Goal: Task Accomplishment & Management: Use online tool/utility

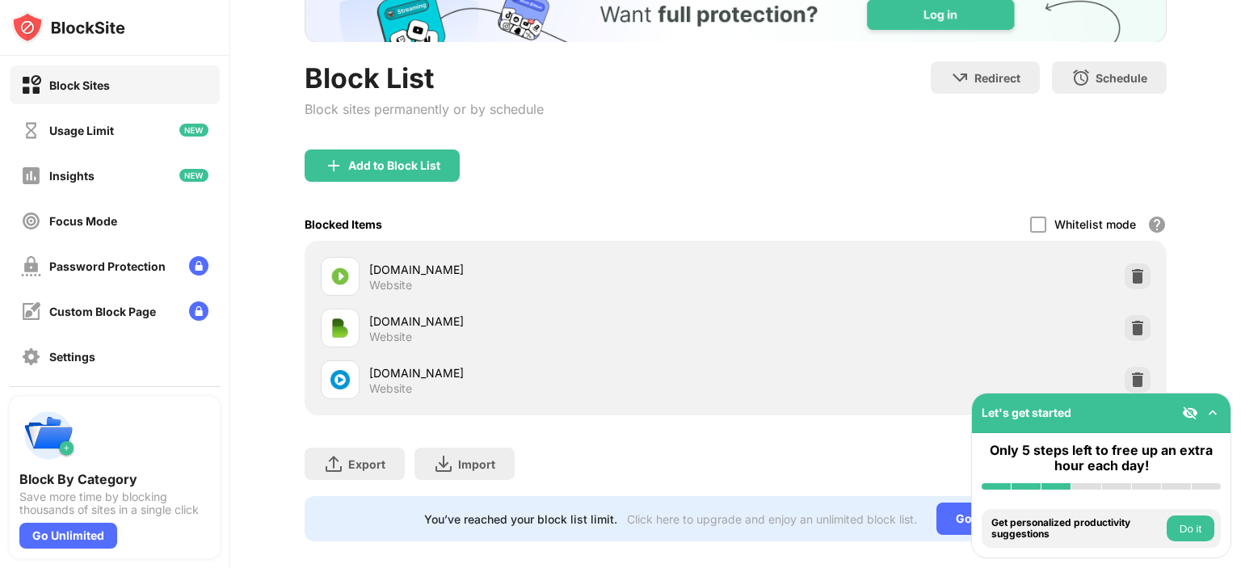
scroll to position [145, 0]
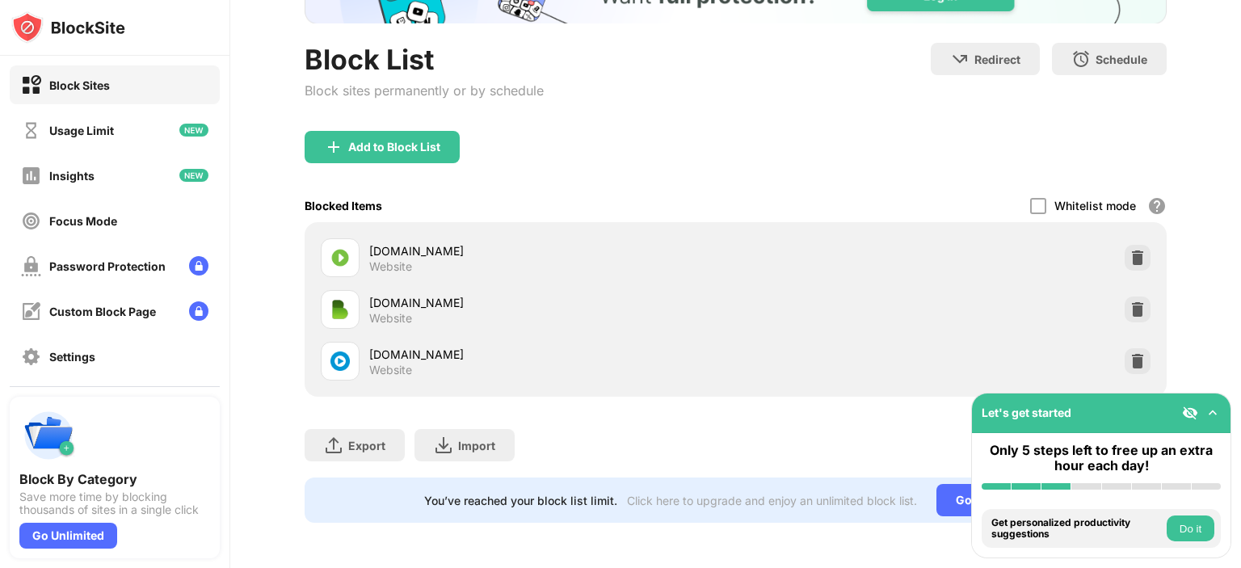
click at [1211, 410] on img at bounding box center [1213, 413] width 16 height 16
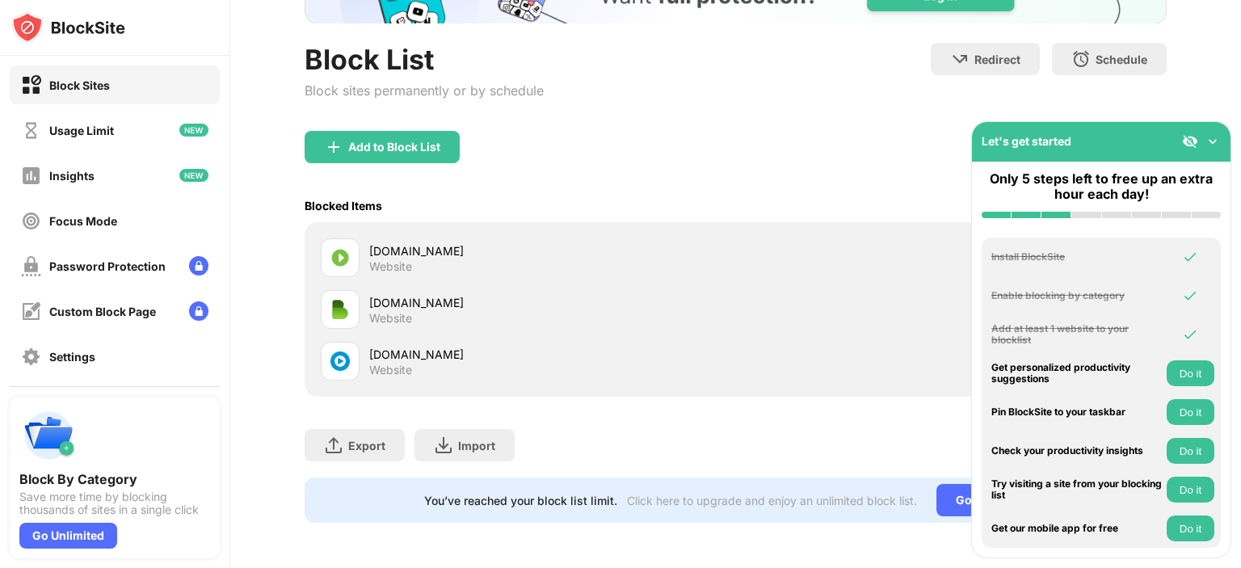
click at [1211, 141] on img at bounding box center [1213, 141] width 16 height 16
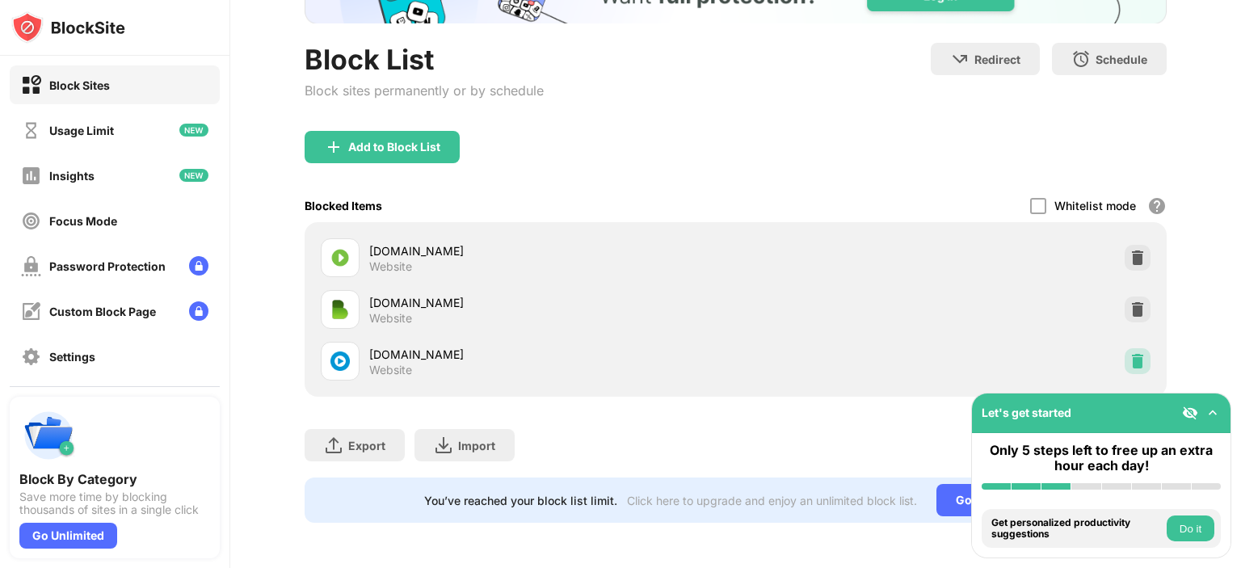
click at [1130, 354] on img at bounding box center [1138, 361] width 16 height 16
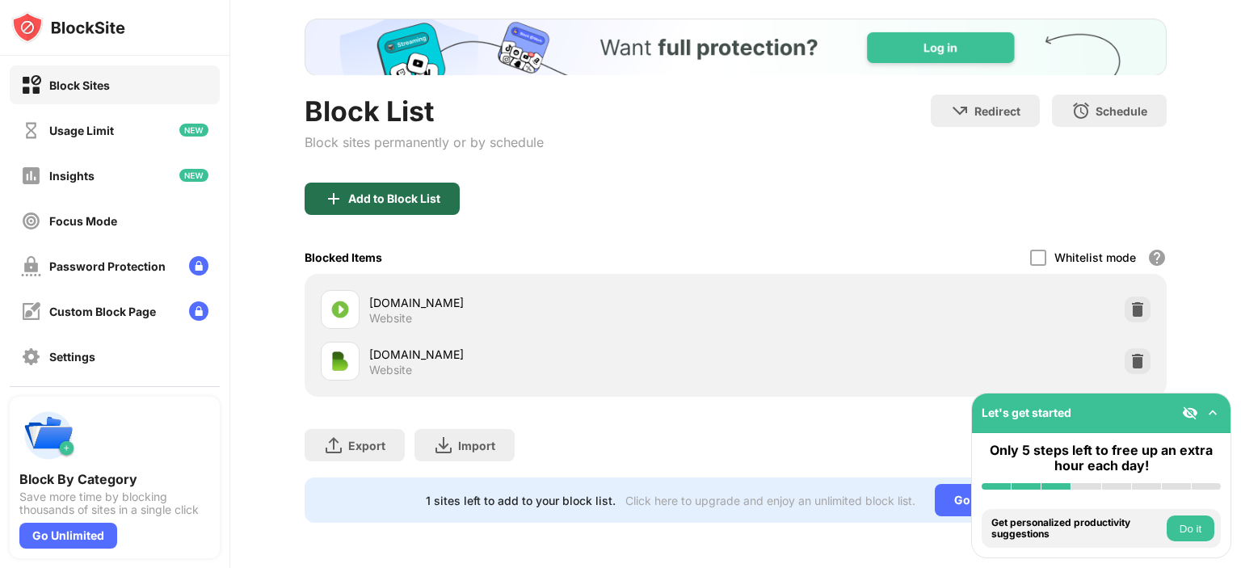
click at [414, 196] on div "Add to Block List" at bounding box center [382, 199] width 155 height 32
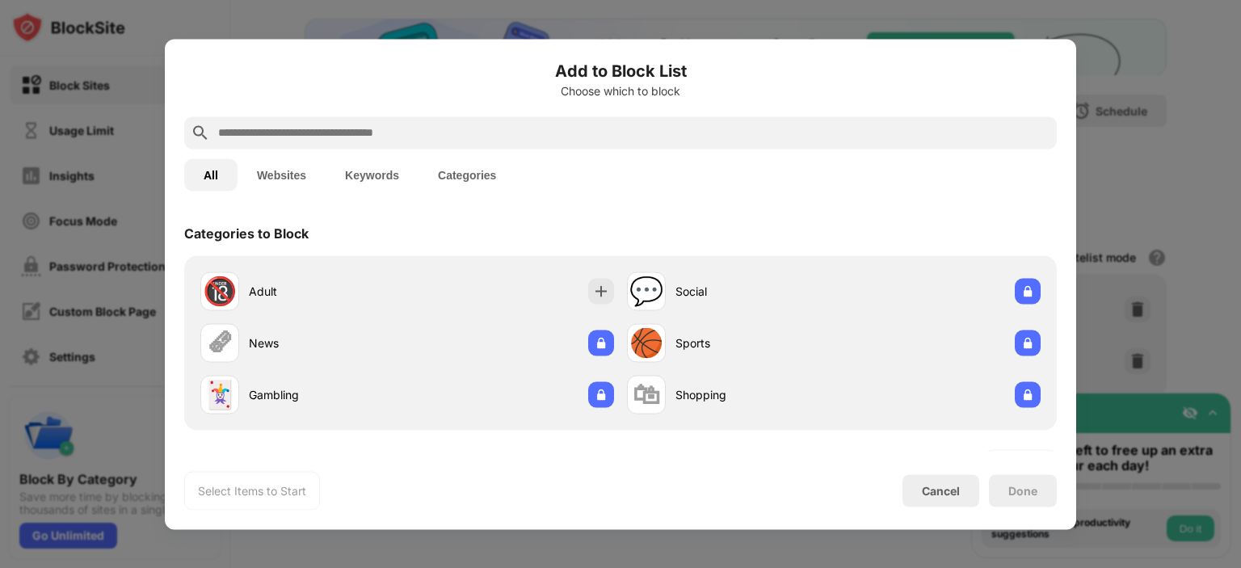
click at [280, 174] on button "Websites" at bounding box center [282, 174] width 88 height 32
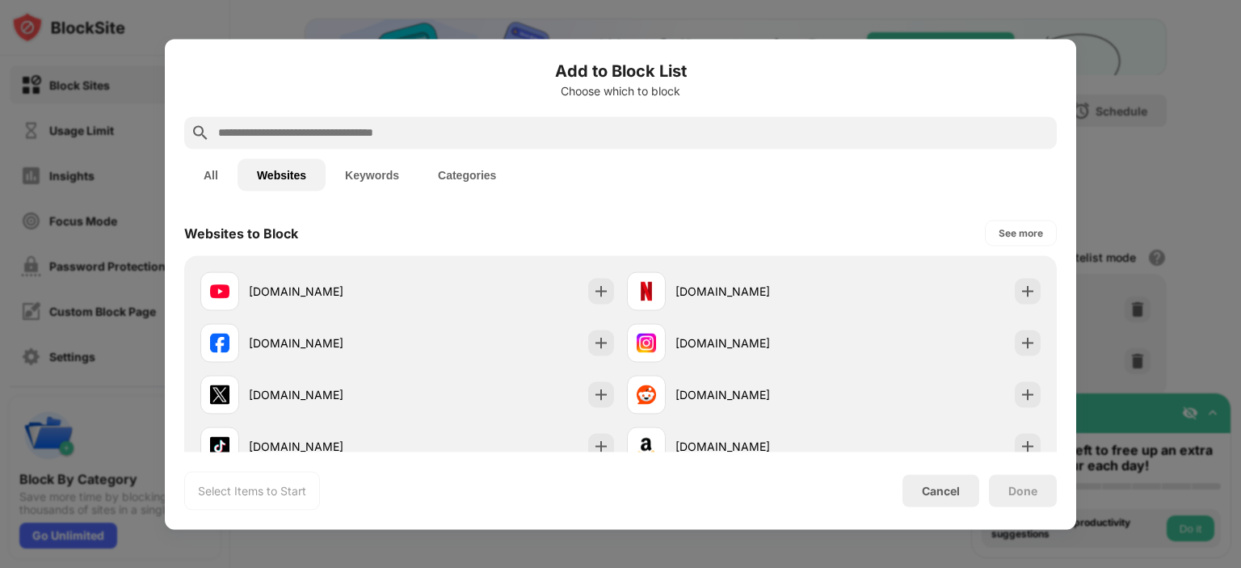
click at [357, 132] on input "text" at bounding box center [634, 132] width 834 height 19
paste input "**********"
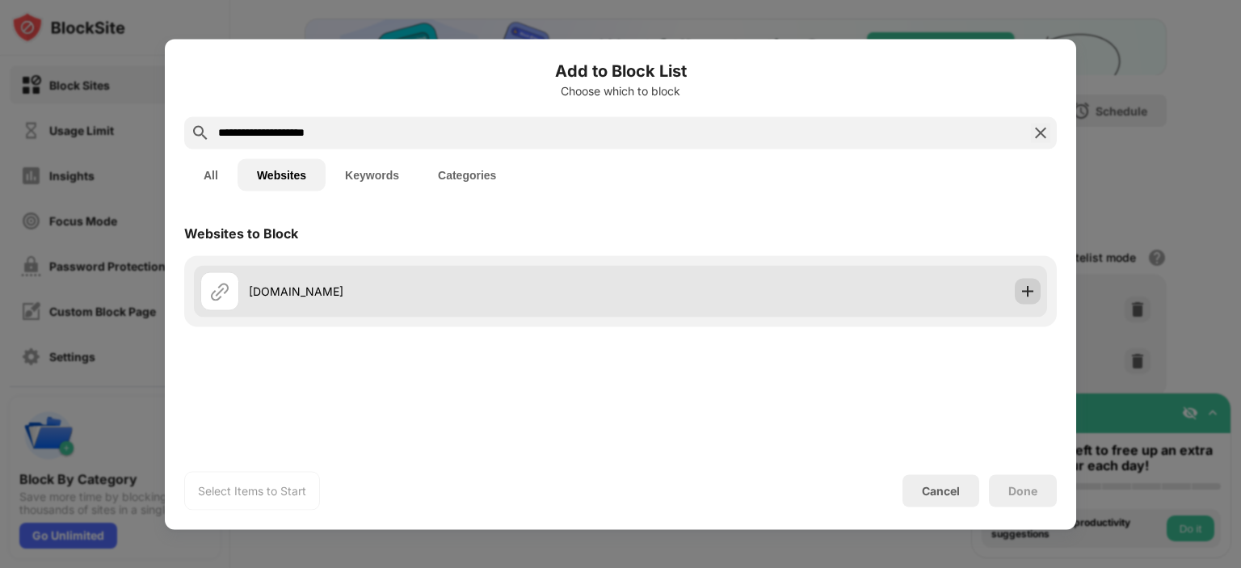
type input "**********"
click at [1036, 289] on div at bounding box center [1028, 291] width 26 height 26
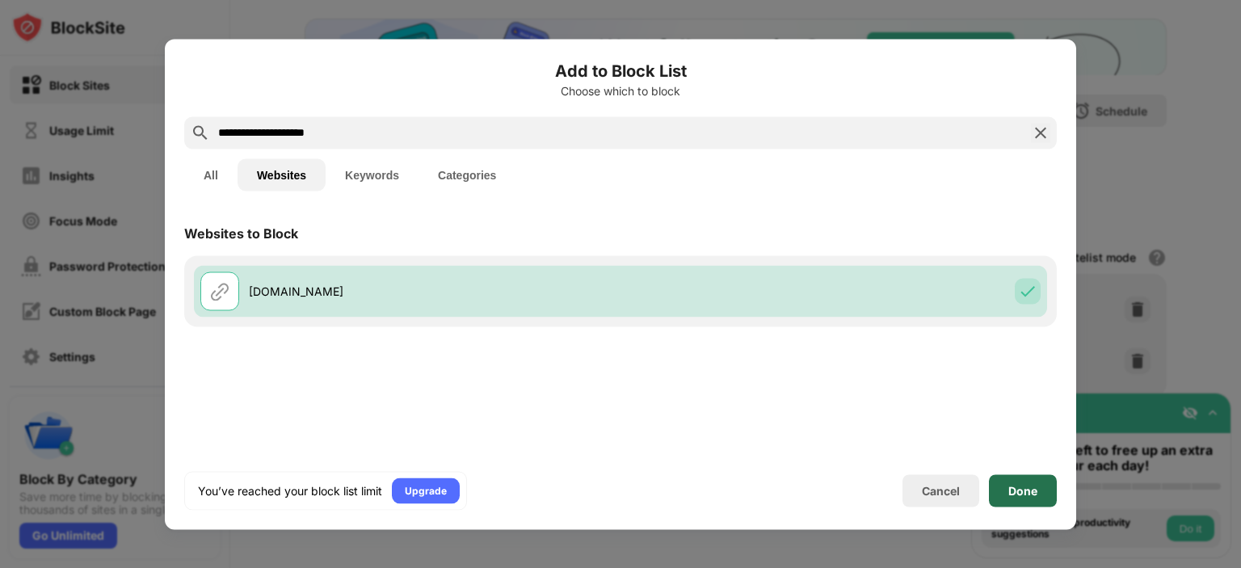
click at [1032, 484] on div "Done" at bounding box center [1023, 490] width 29 height 13
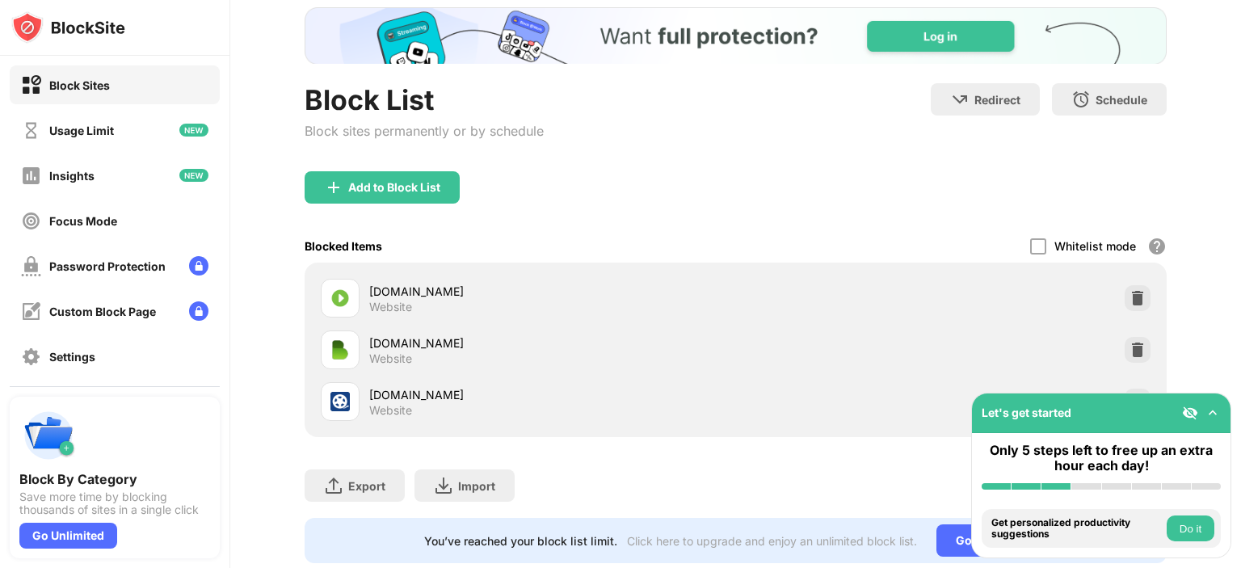
scroll to position [145, 0]
